Goal: Task Accomplishment & Management: Manage account settings

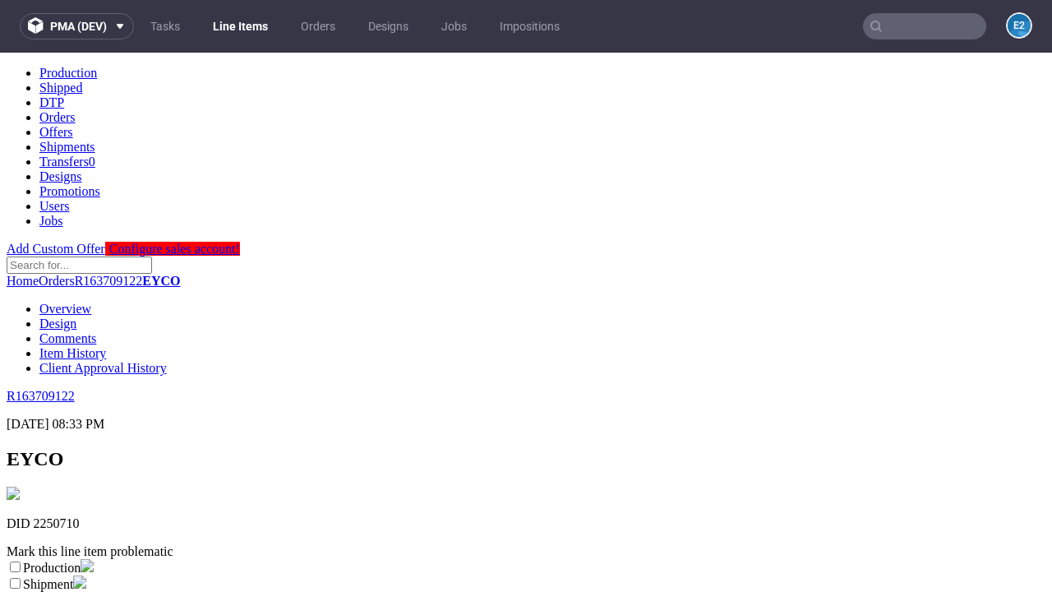
scroll to position [289, 0]
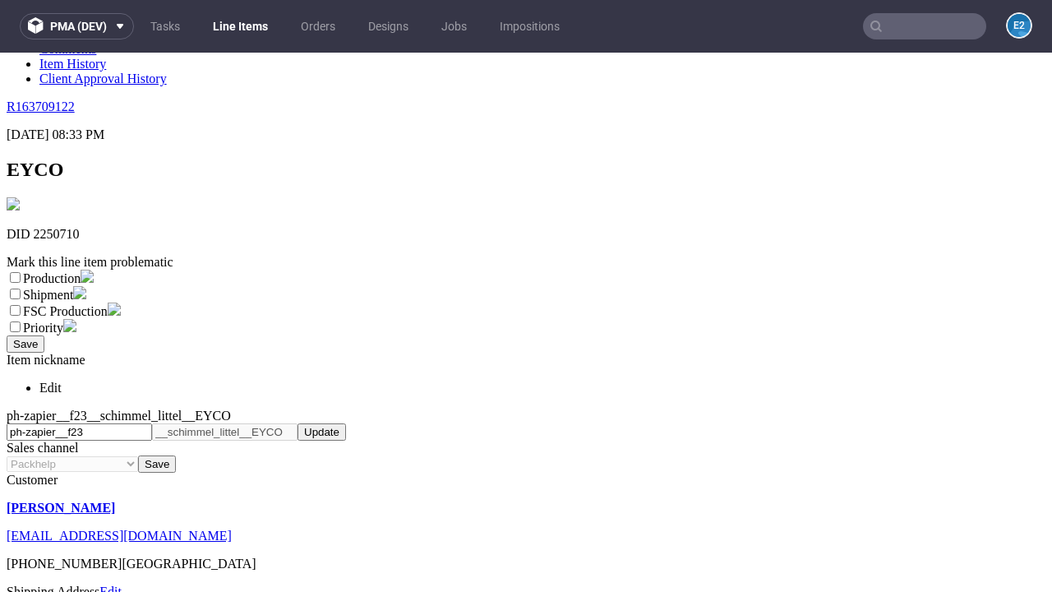
select select "dtp_ca_needed"
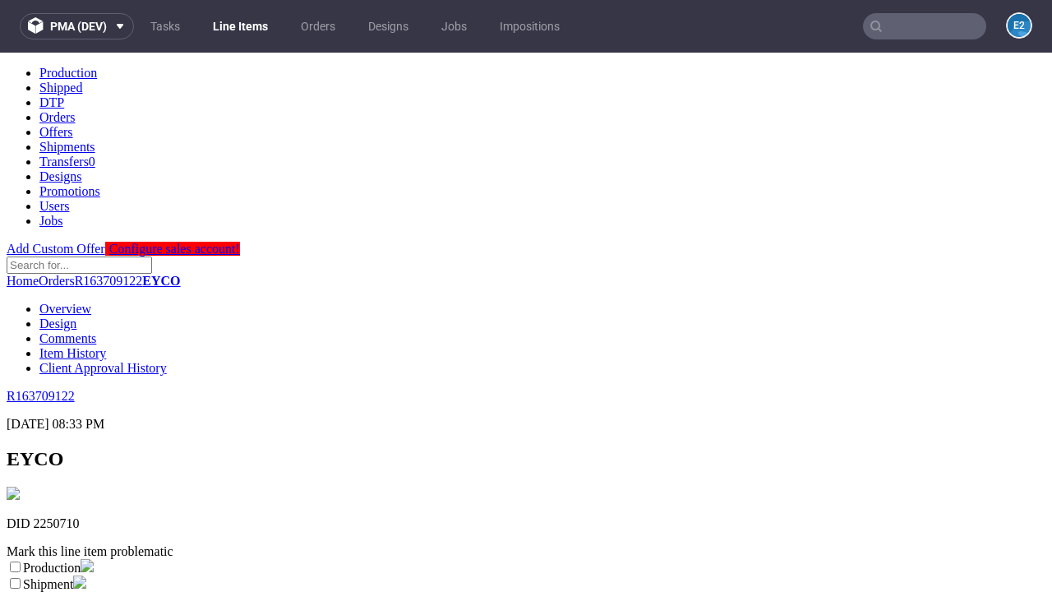
scroll to position [0, 0]
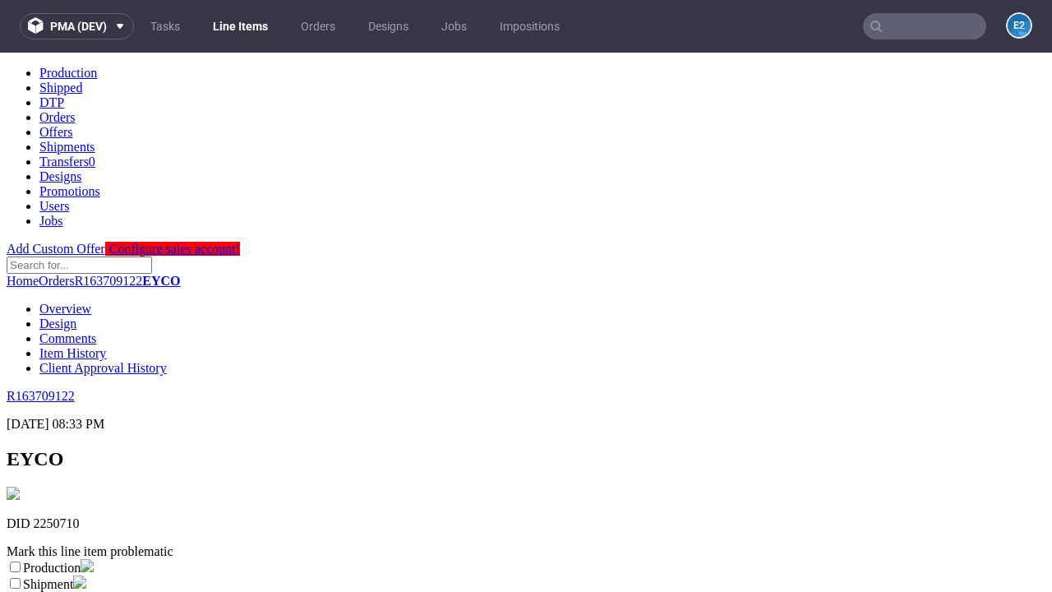
checkbox input "true"
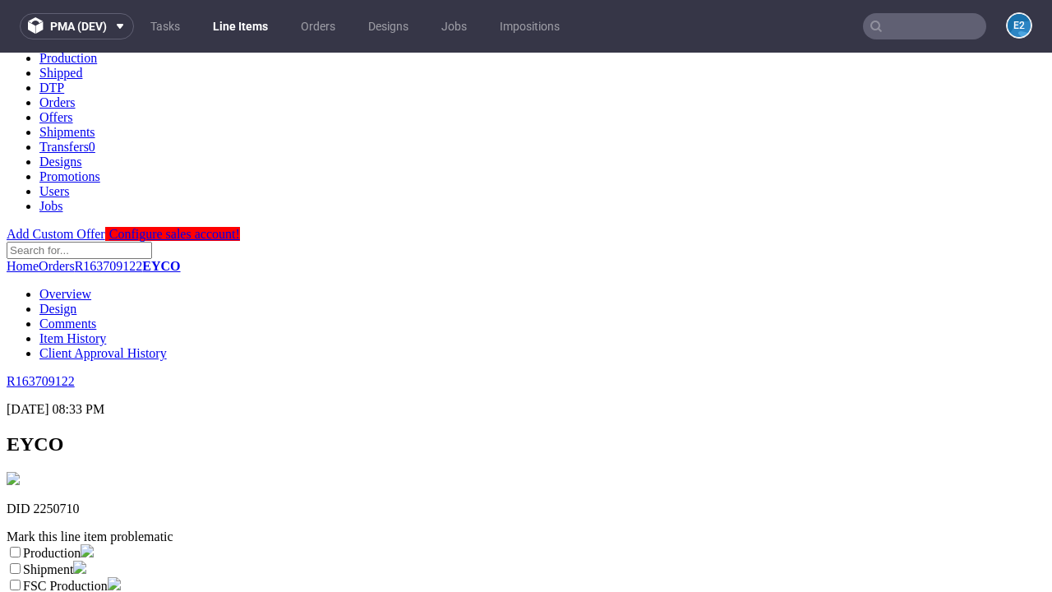
type textarea "test"
